Goal: Task Accomplishment & Management: Manage account settings

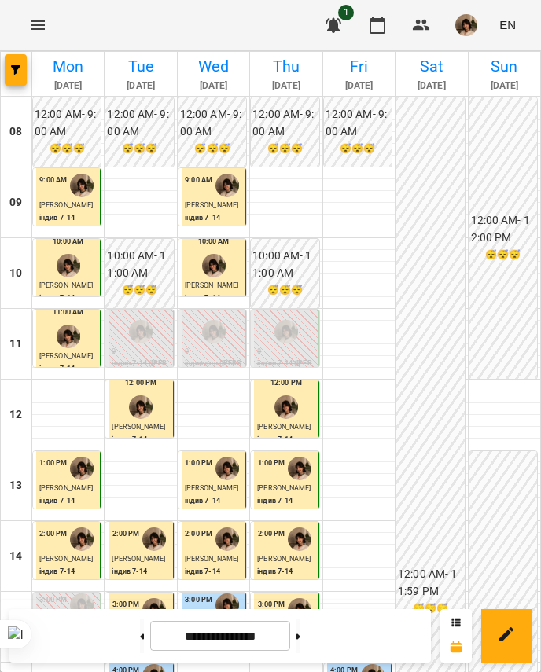
scroll to position [475, 0]
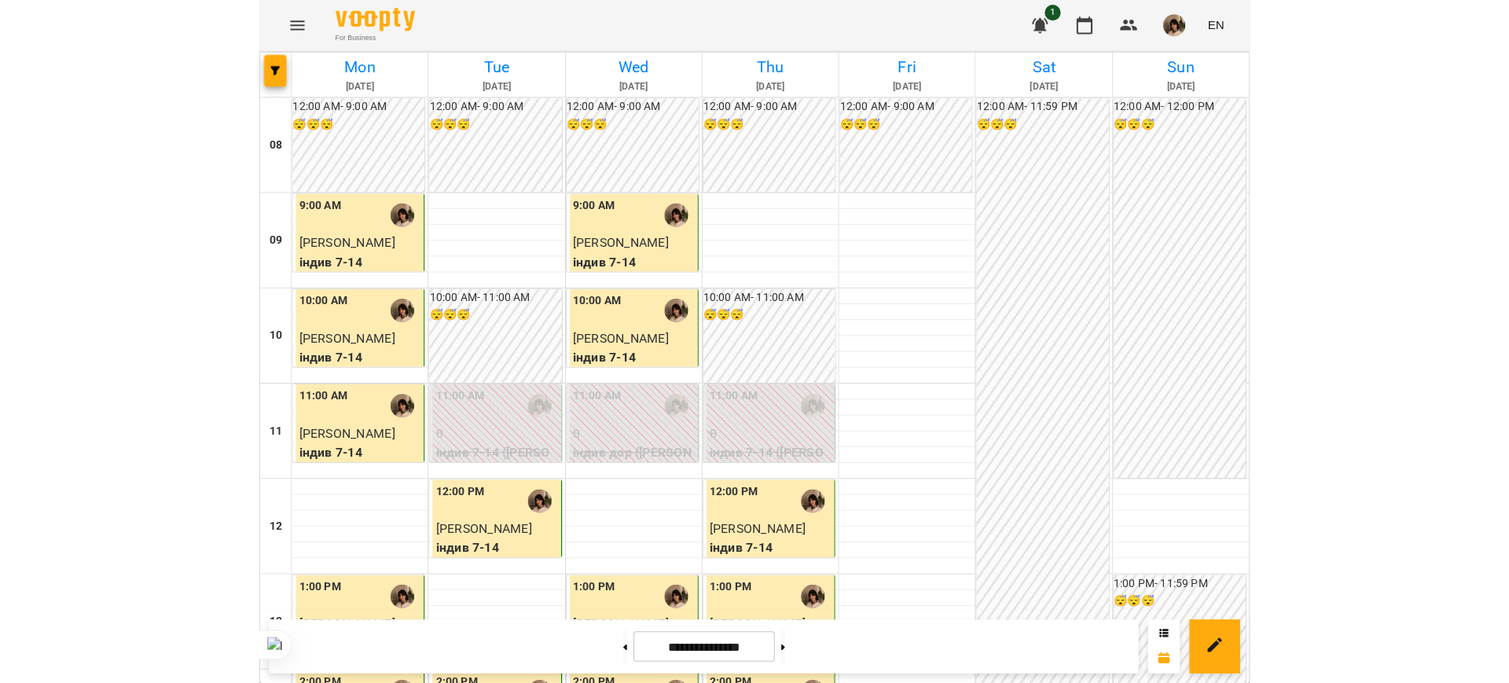
scroll to position [589, 0]
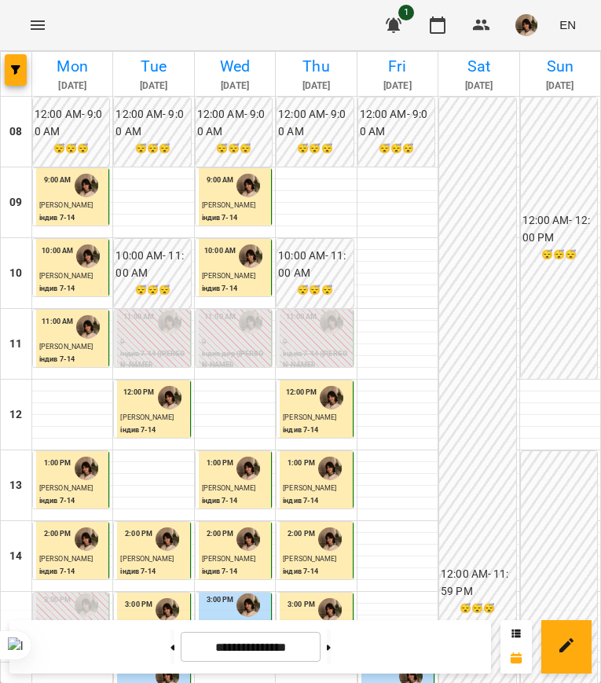
scroll to position [248, 0]
